Goal: Information Seeking & Learning: Learn about a topic

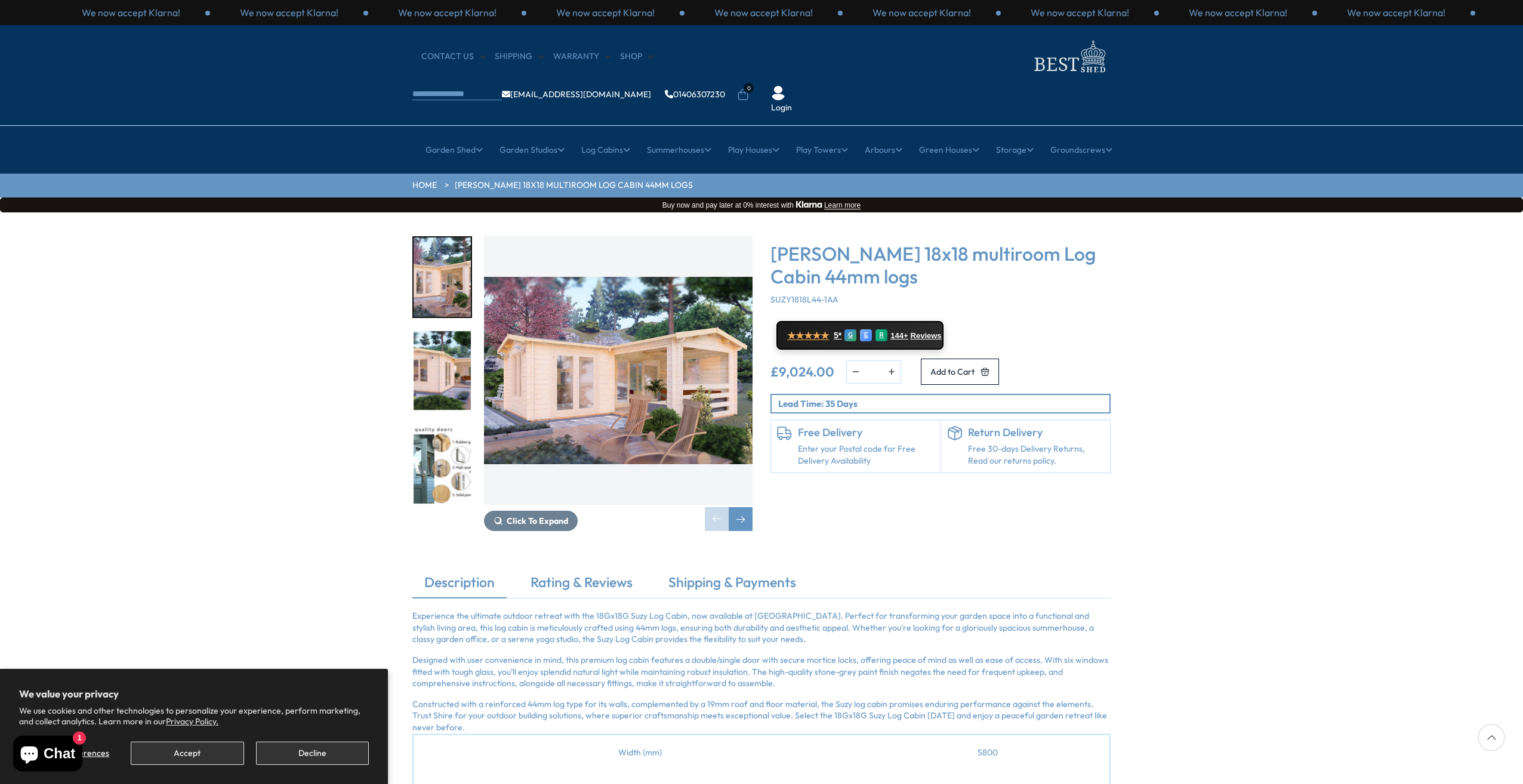
click at [567, 342] on img "1 / 7" at bounding box center [618, 370] width 268 height 268
click at [457, 241] on img "1 / 7" at bounding box center [442, 277] width 57 height 80
click at [526, 516] on span "Click To Expand" at bounding box center [537, 521] width 61 height 11
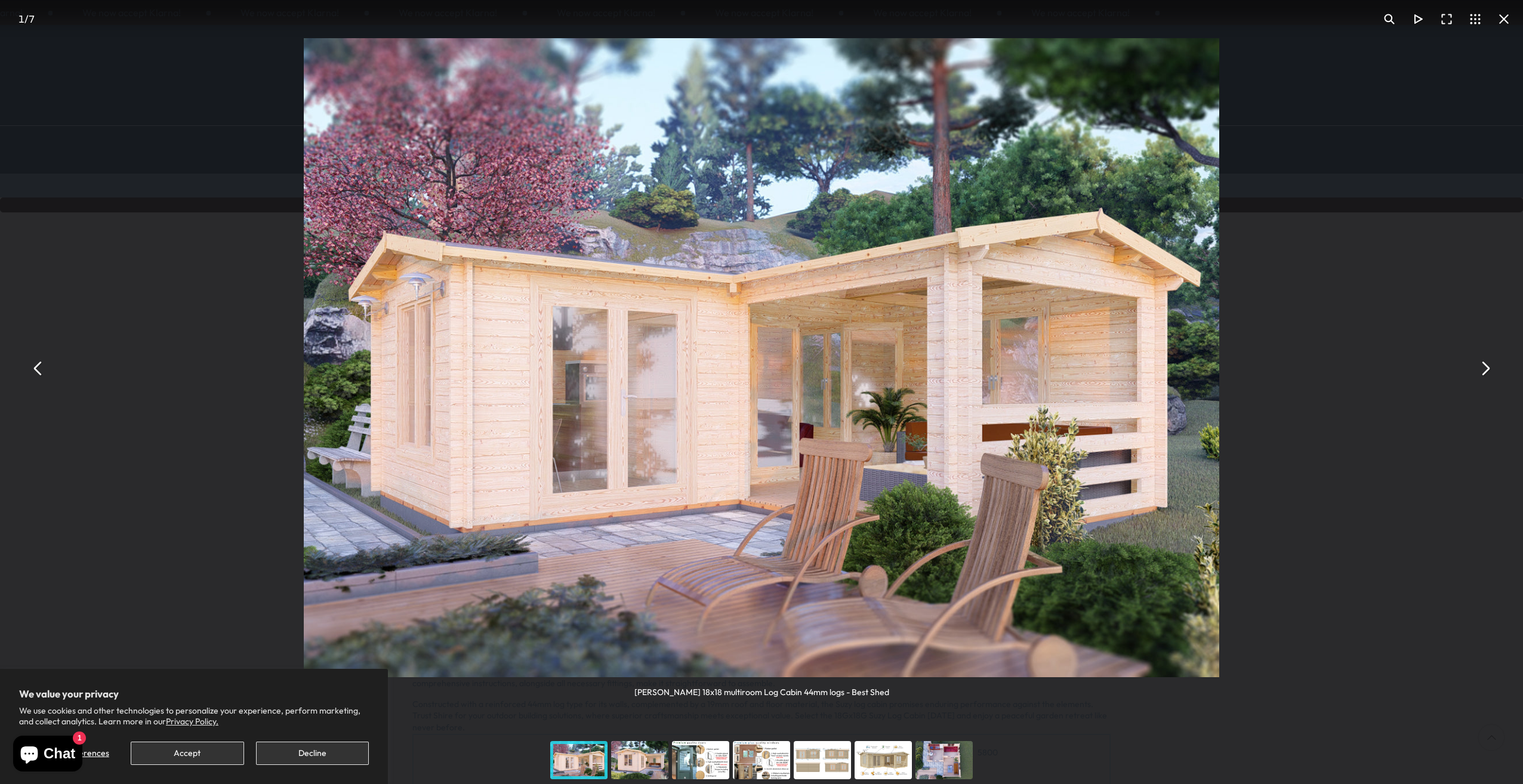
click at [1481, 370] on button "You can close this modal content with the ESC key" at bounding box center [1486, 368] width 29 height 29
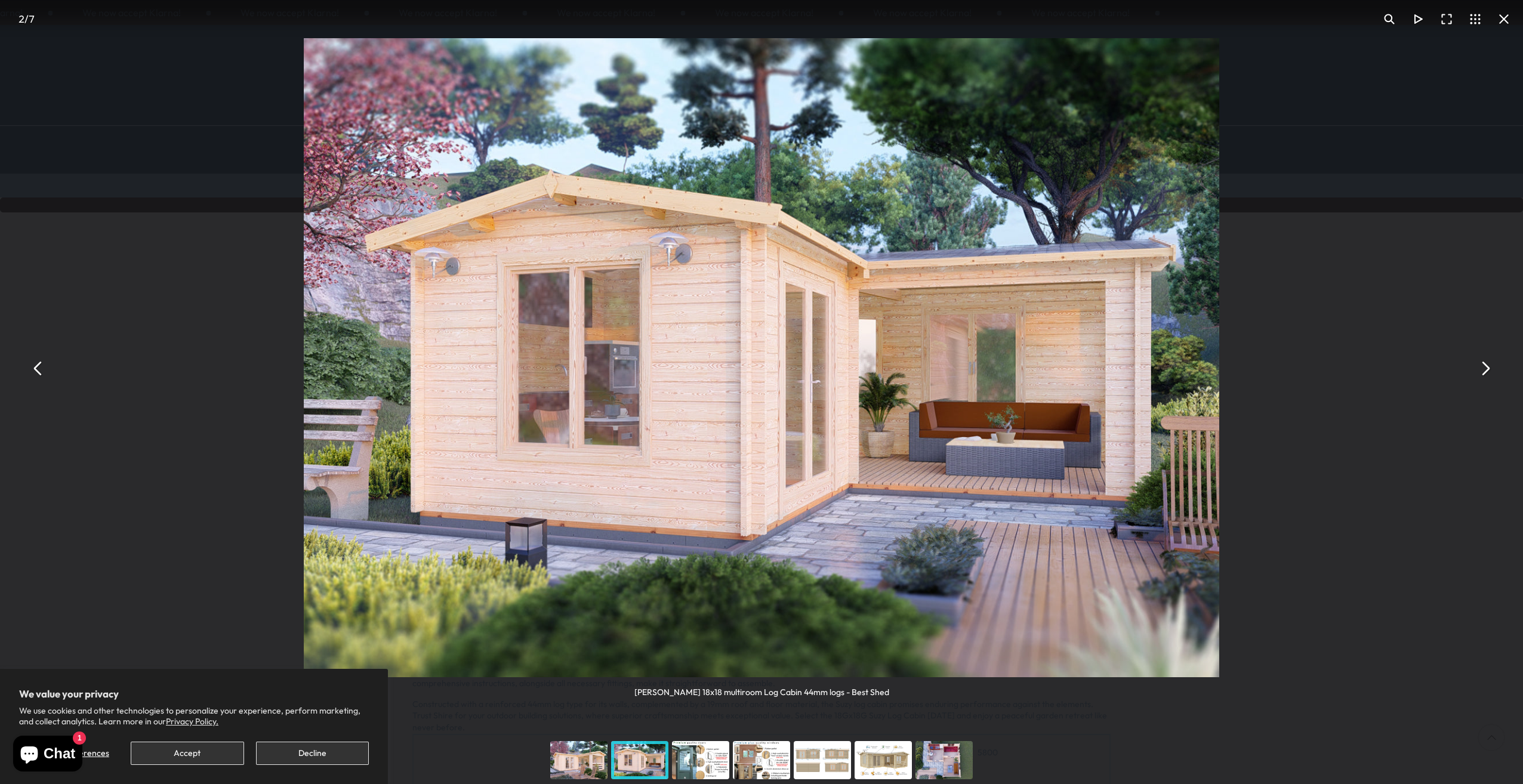
click at [1481, 370] on button "You can close this modal content with the ESC key" at bounding box center [1486, 368] width 29 height 29
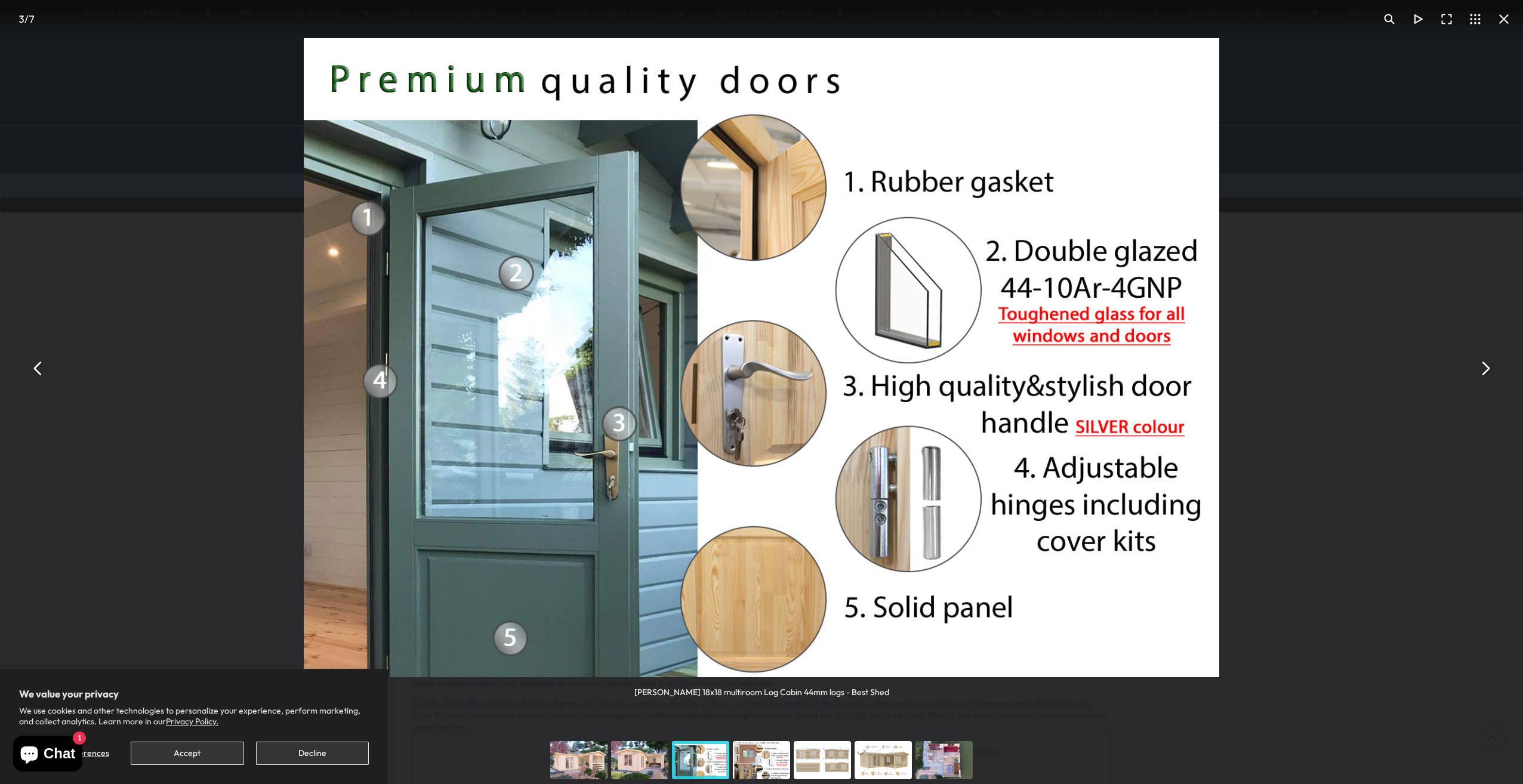
click at [1481, 370] on button "You can close this modal content with the ESC key" at bounding box center [1486, 368] width 29 height 29
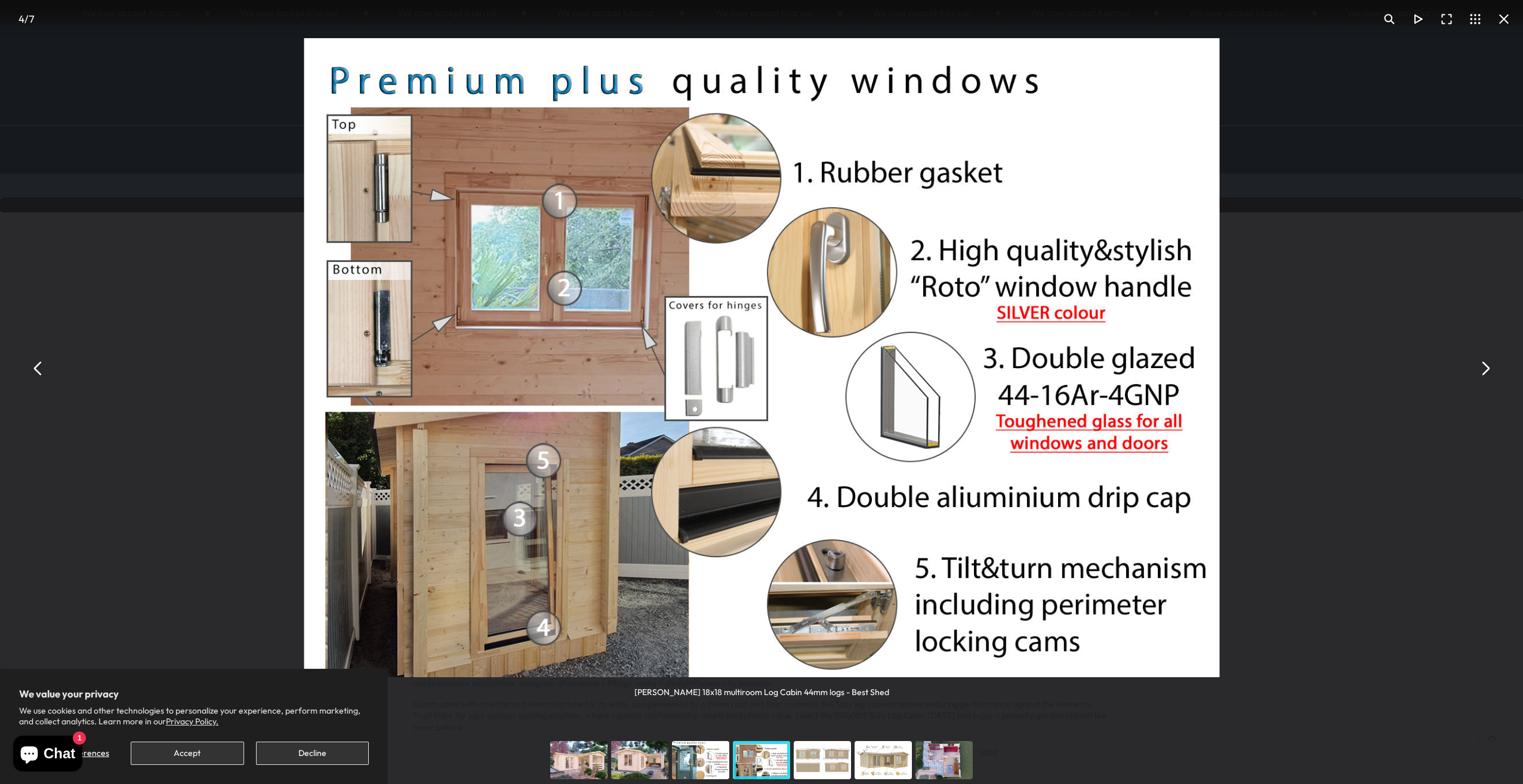
click at [1481, 370] on button "You can close this modal content with the ESC key" at bounding box center [1486, 368] width 29 height 29
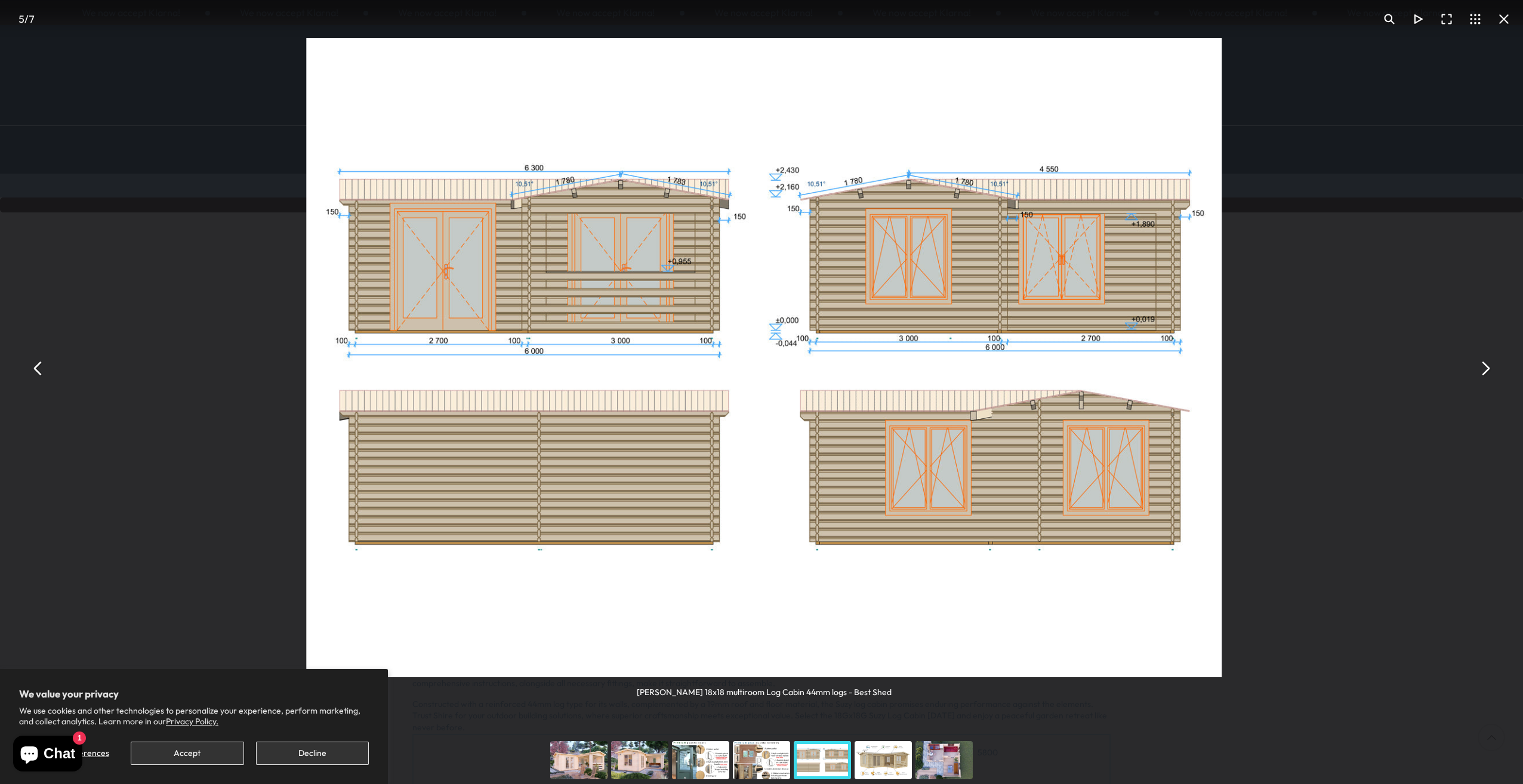
click at [1481, 370] on button "You can close this modal content with the ESC key" at bounding box center [1486, 368] width 29 height 29
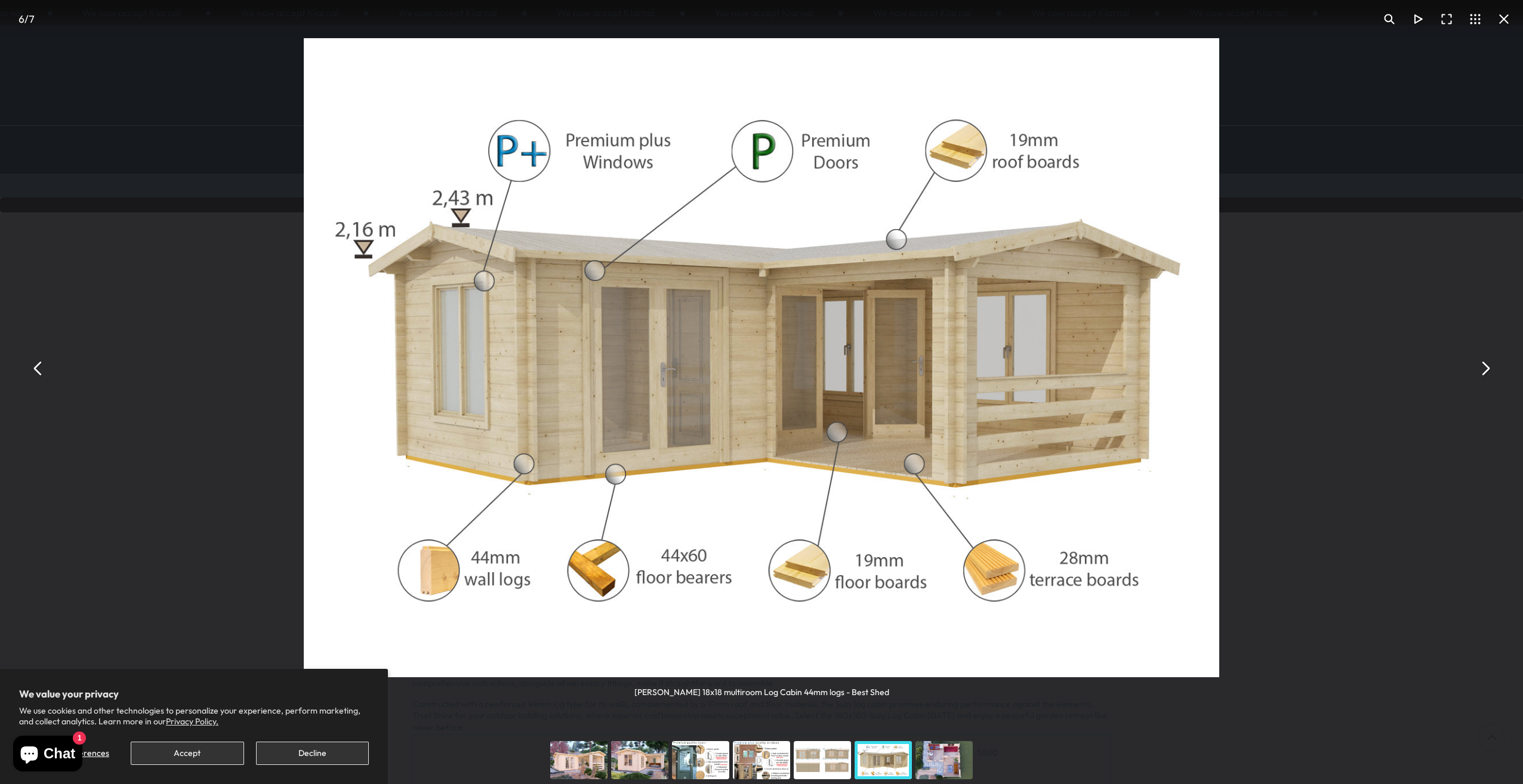
click at [1481, 370] on button "You can close this modal content with the ESC key" at bounding box center [1486, 368] width 29 height 29
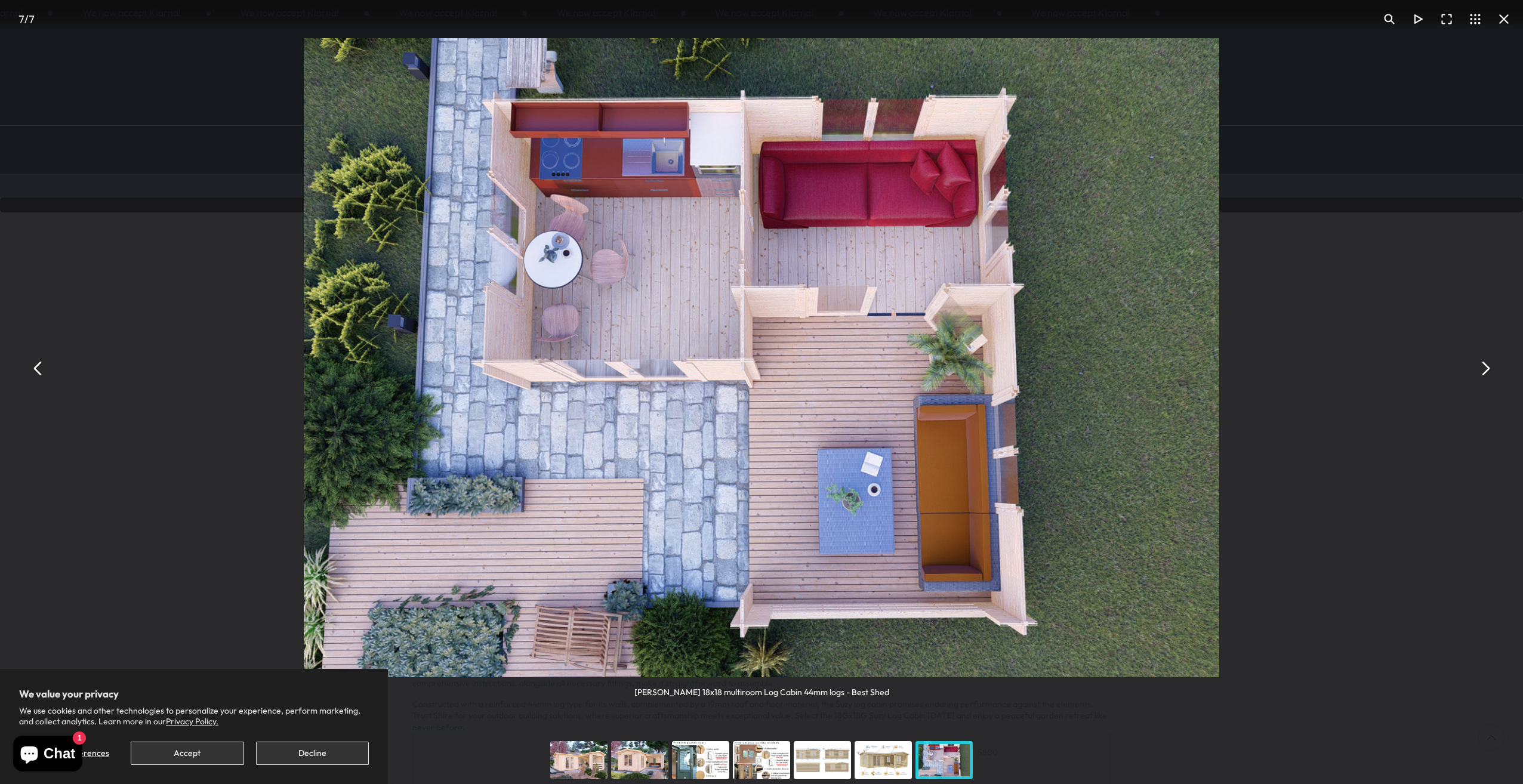
click at [1481, 370] on button "You can close this modal content with the ESC key" at bounding box center [1486, 368] width 29 height 29
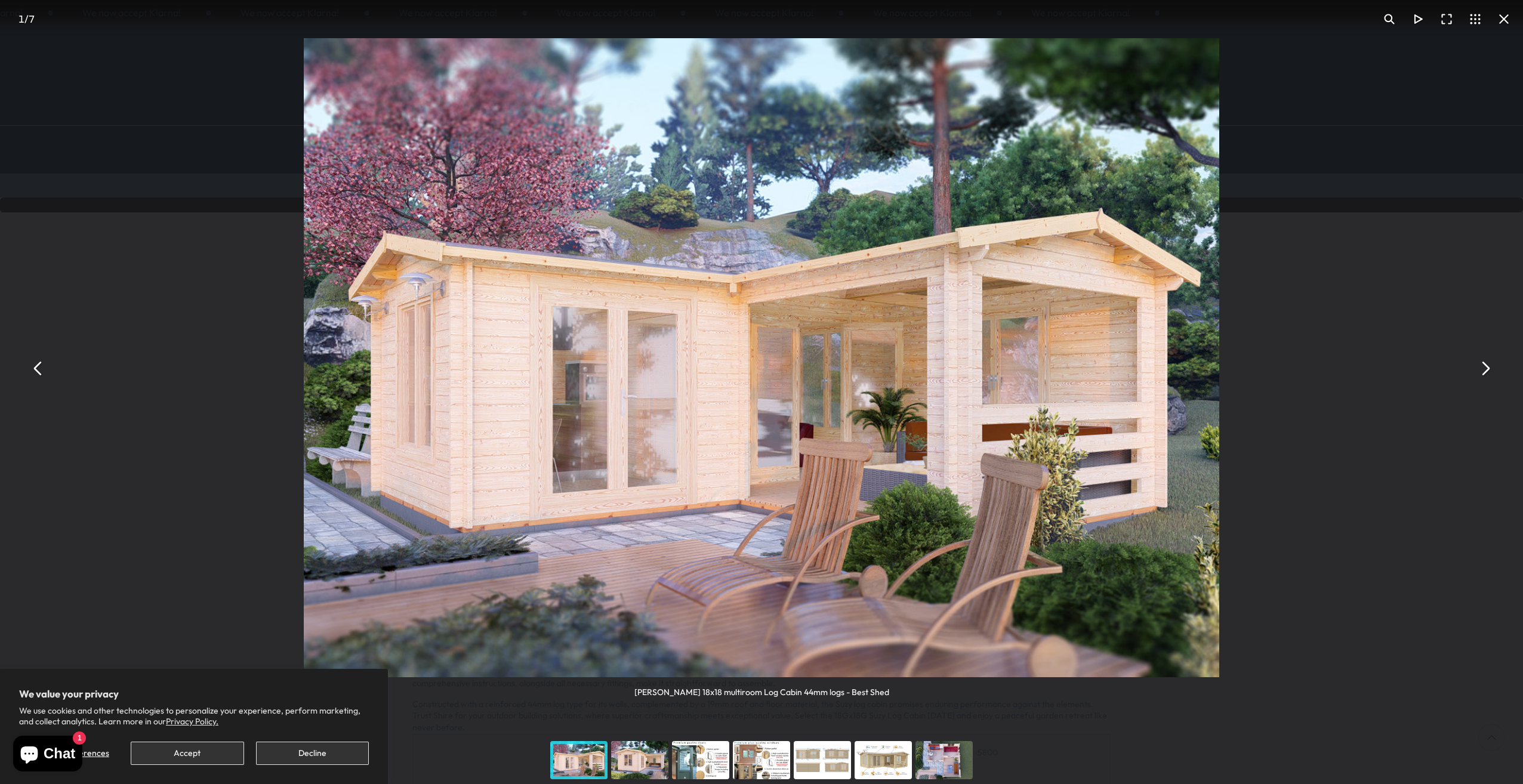
click at [1481, 370] on button "You can close this modal content with the ESC key" at bounding box center [1486, 368] width 29 height 29
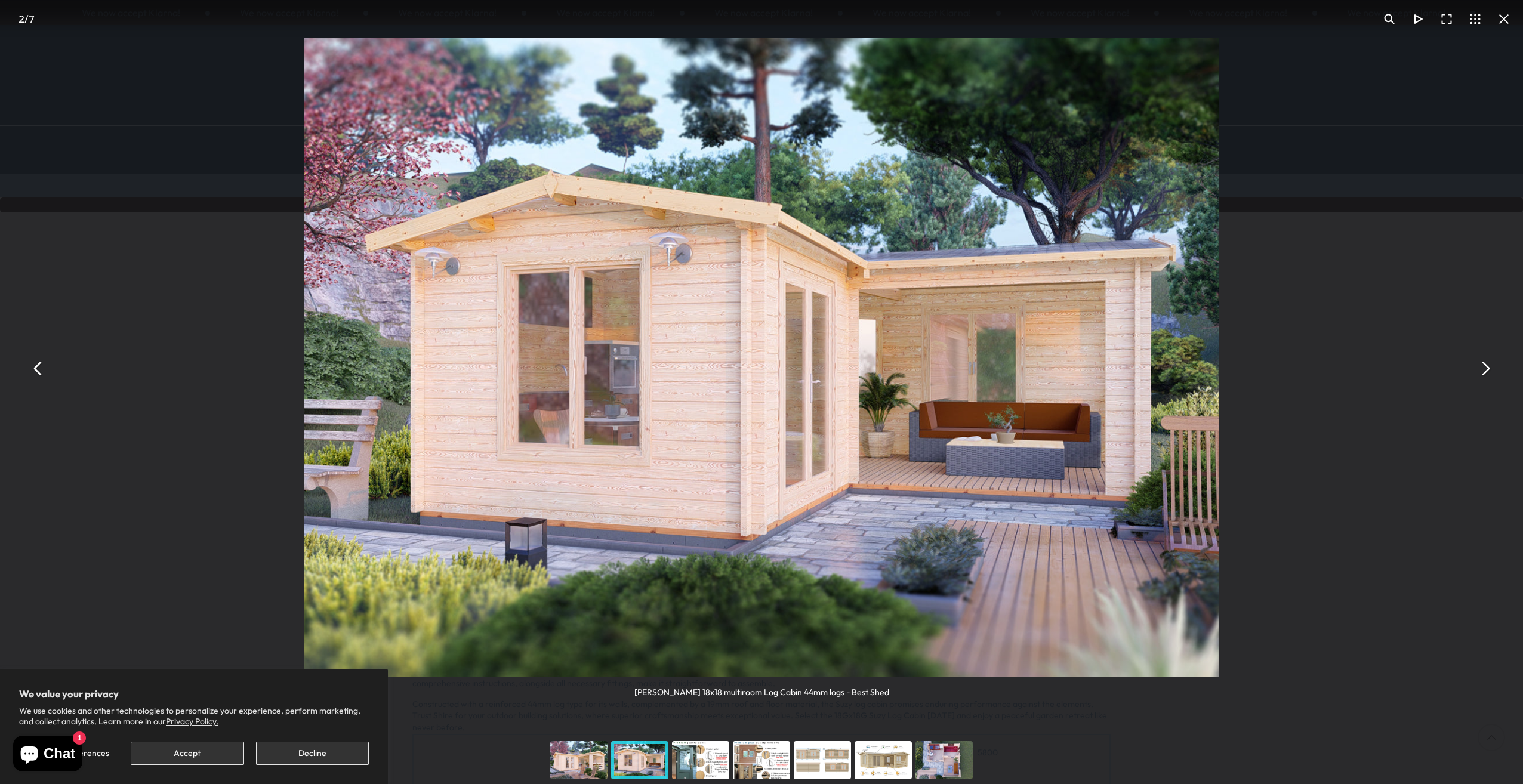
click at [1481, 370] on button "You can close this modal content with the ESC key" at bounding box center [1486, 368] width 29 height 29
